Goal: Information Seeking & Learning: Learn about a topic

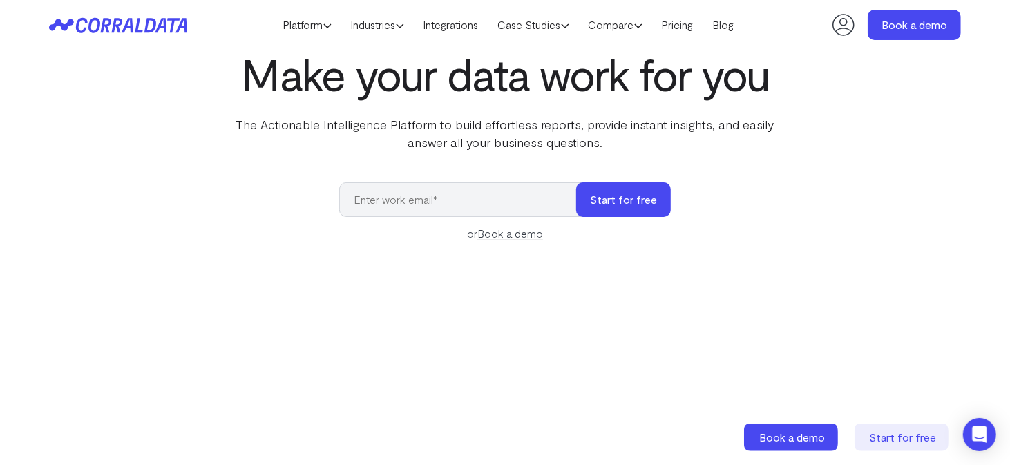
scroll to position [66, 0]
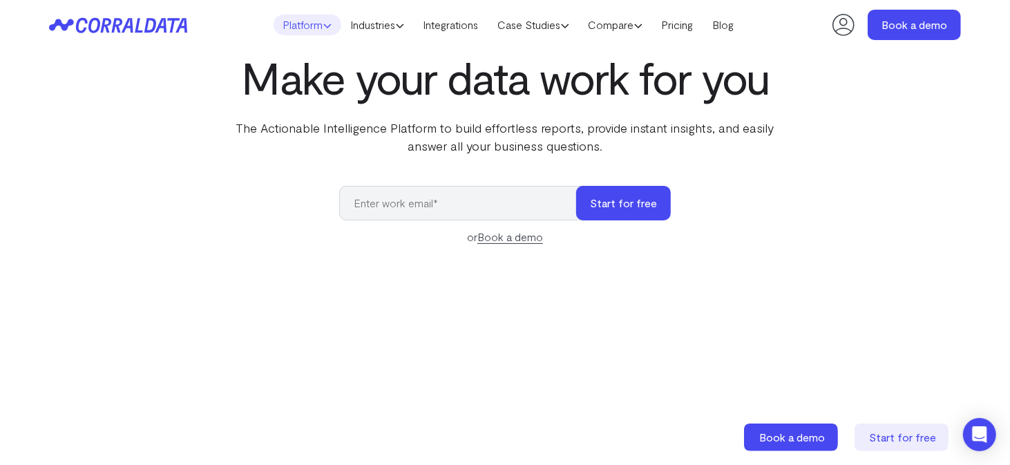
click at [291, 21] on link "Platform" at bounding box center [308, 25] width 68 height 21
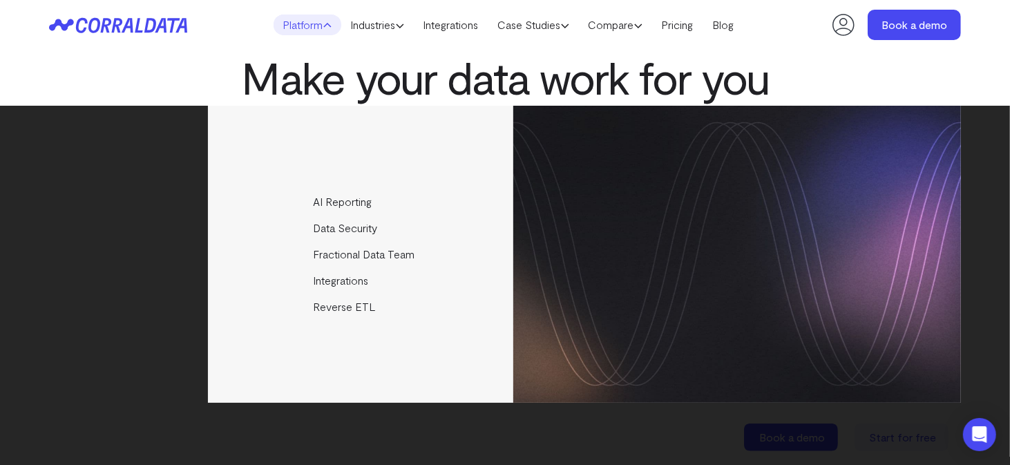
click at [291, 21] on link "Platform" at bounding box center [308, 25] width 68 height 21
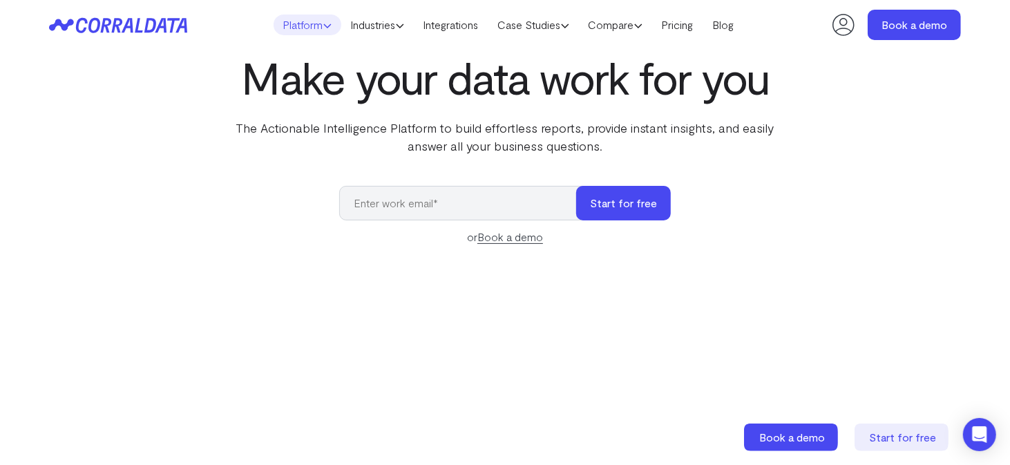
click at [291, 21] on link "Platform" at bounding box center [308, 25] width 68 height 21
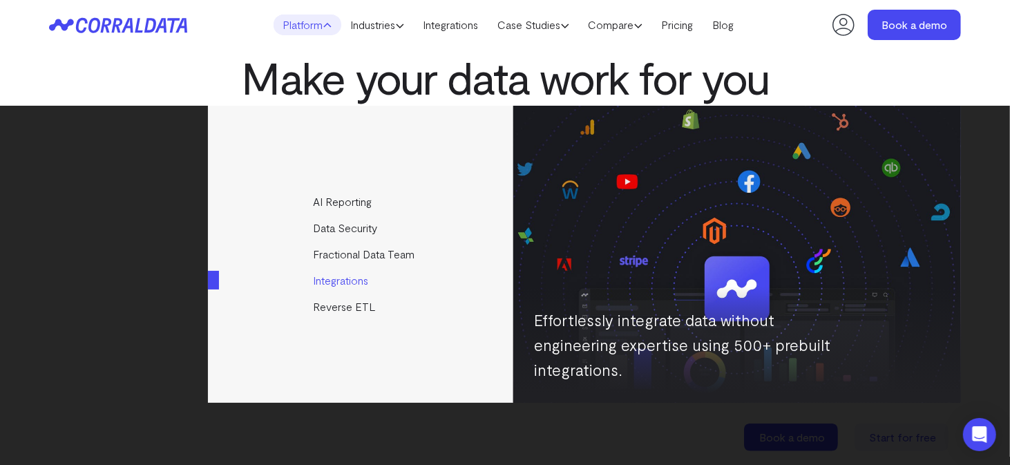
click at [342, 287] on link "Integrations" at bounding box center [361, 280] width 307 height 26
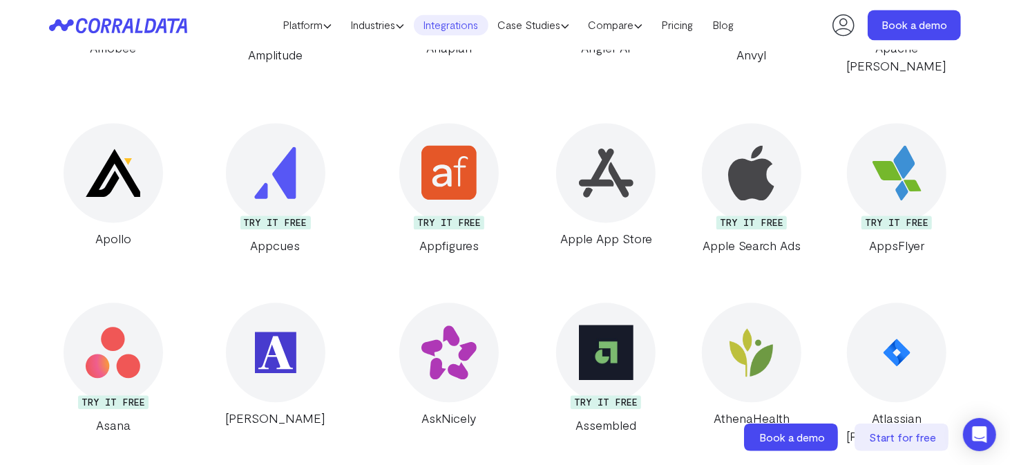
scroll to position [1811, 0]
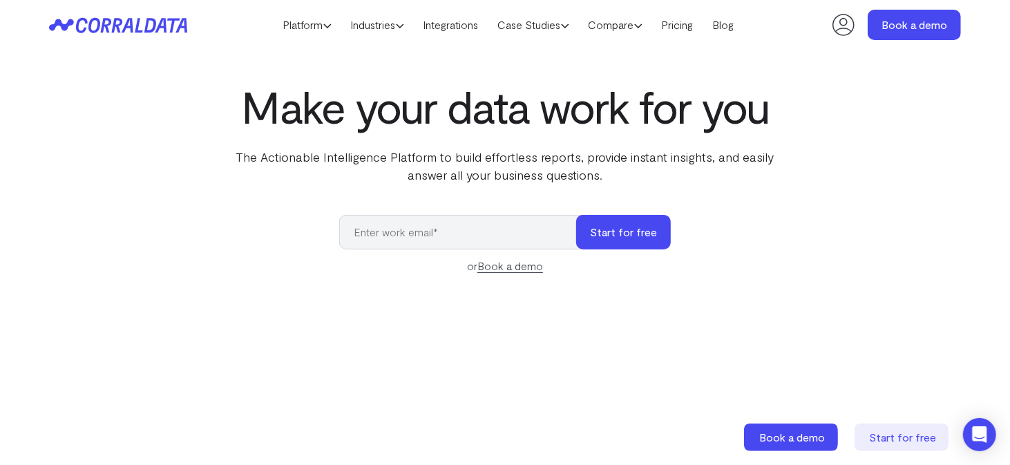
scroll to position [66, 0]
